Goal: Information Seeking & Learning: Learn about a topic

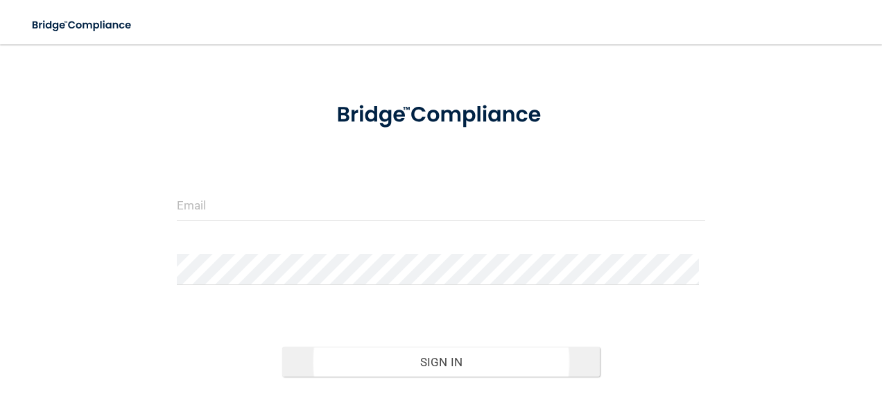
scroll to position [69, 0]
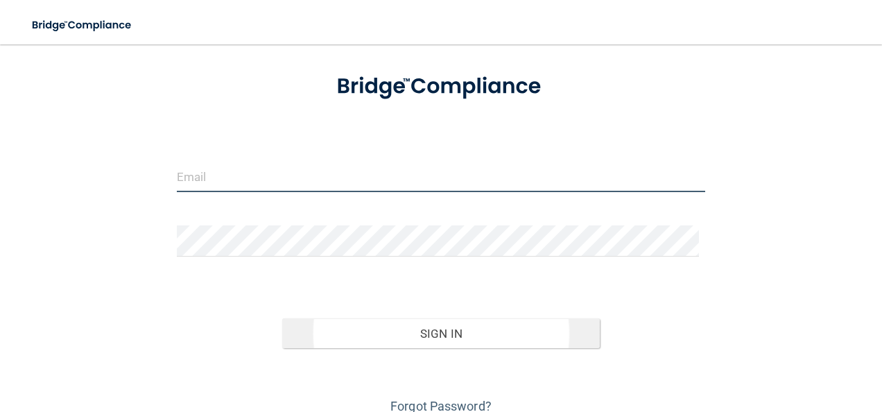
type input "[EMAIL_ADDRESS][DOMAIN_NAME]"
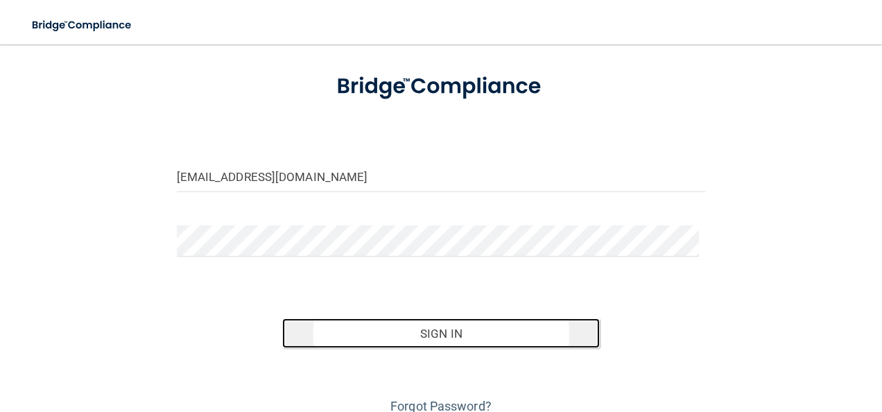
click at [448, 333] on button "Sign In" at bounding box center [440, 333] width 317 height 30
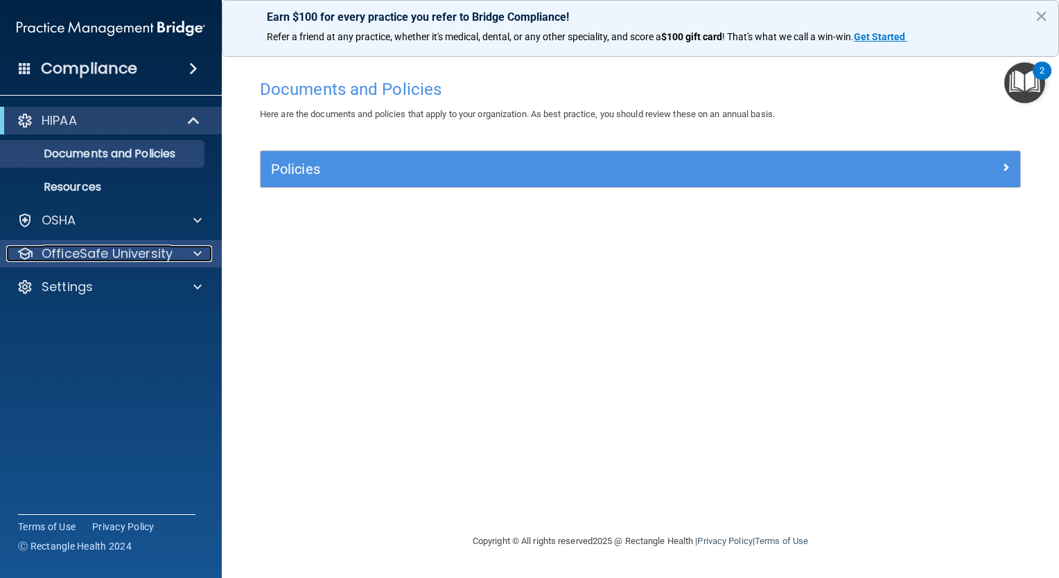
click at [146, 252] on p "OfficeSafe University" at bounding box center [107, 253] width 131 height 17
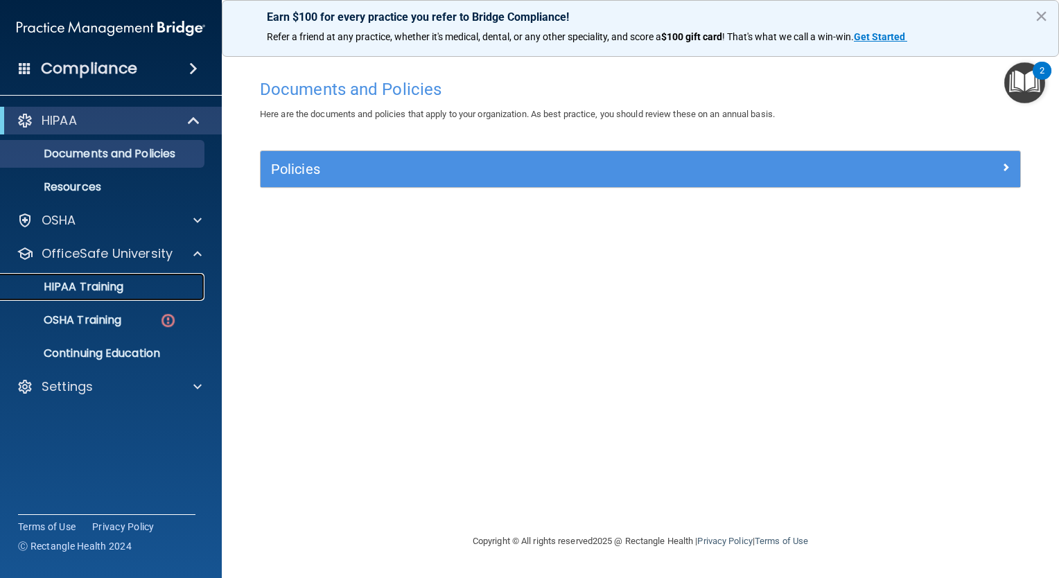
click at [117, 289] on p "HIPAA Training" at bounding box center [66, 287] width 114 height 14
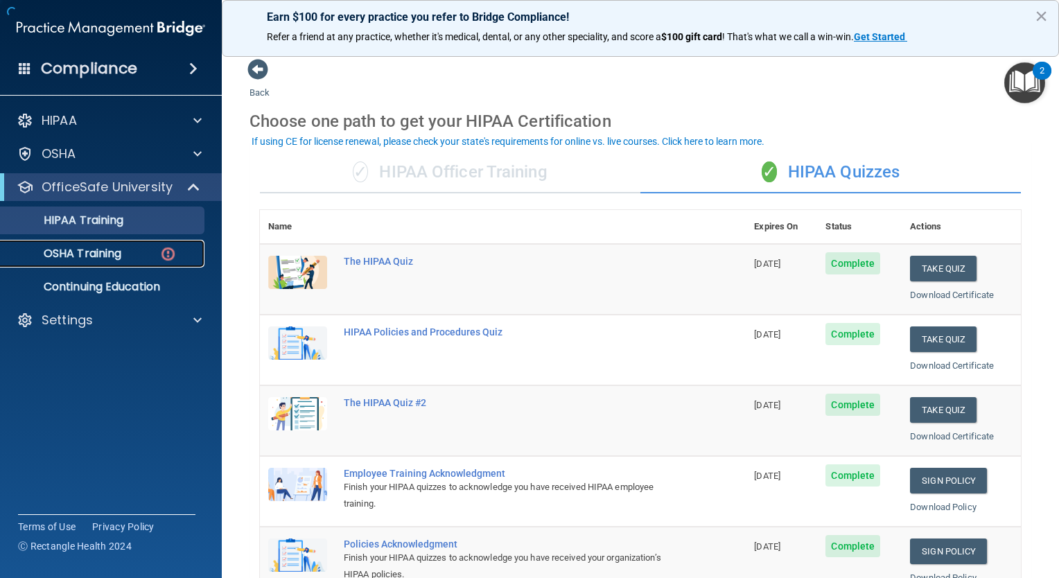
click at [103, 262] on link "OSHA Training" at bounding box center [95, 254] width 218 height 28
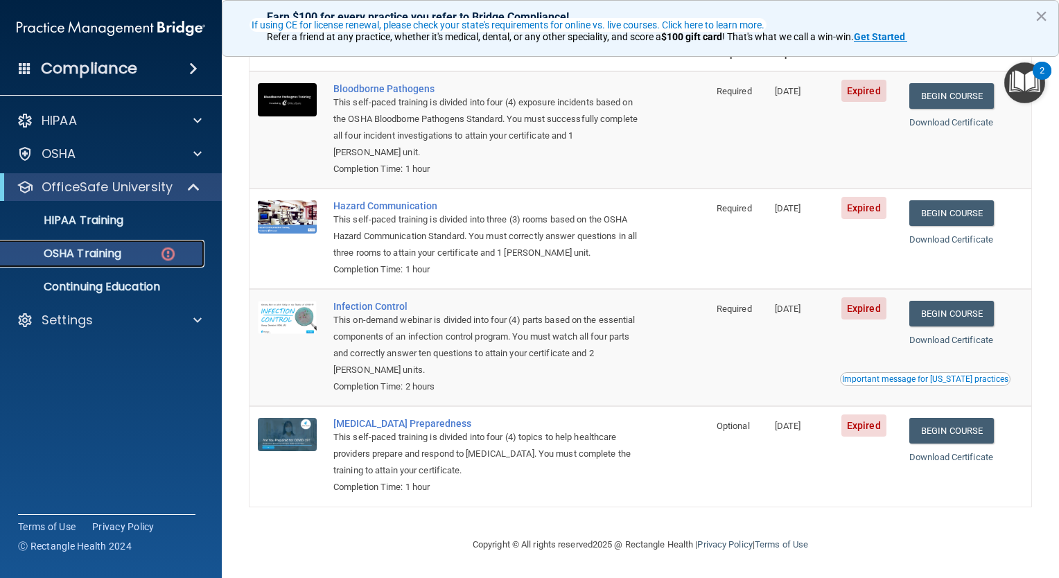
scroll to position [55, 0]
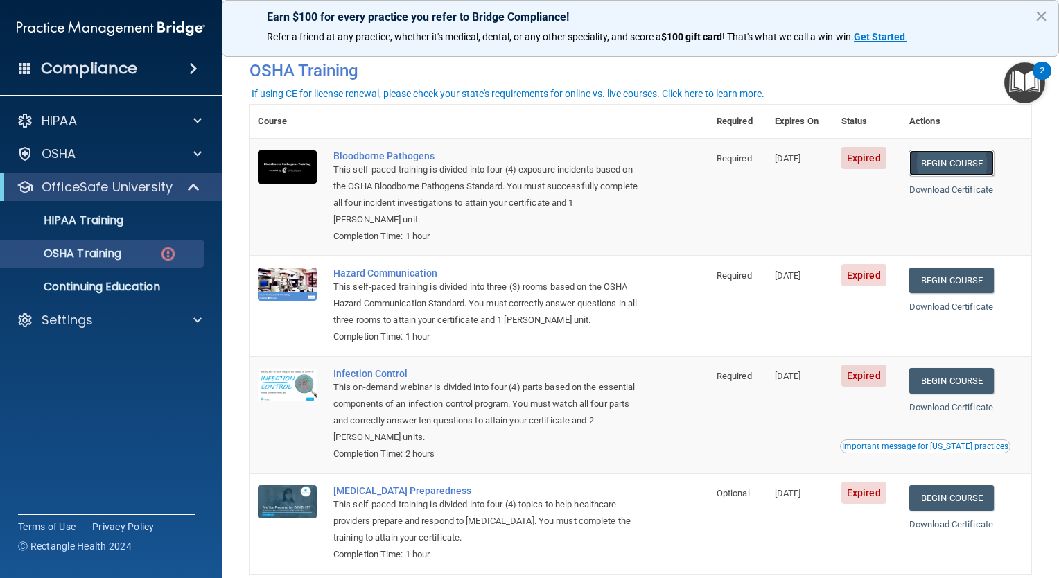
click at [881, 164] on link "Begin Course" at bounding box center [951, 163] width 85 height 26
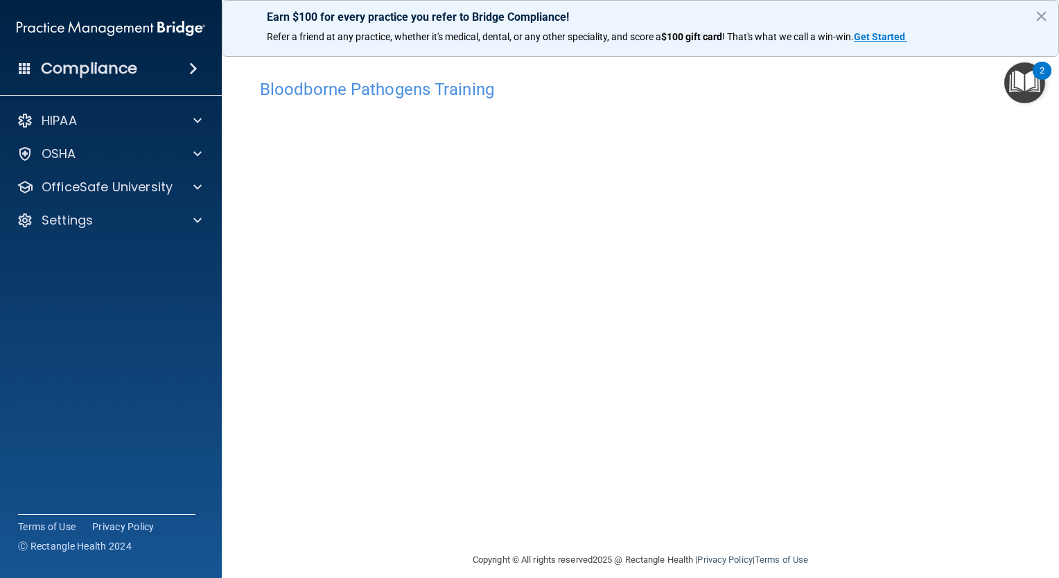
scroll to position [15, 0]
